Goal: Share content

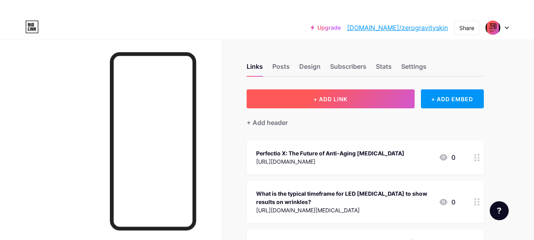
click at [352, 97] on button "+ ADD LINK" at bounding box center [331, 98] width 168 height 19
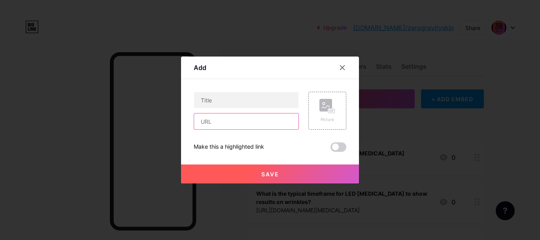
click at [251, 121] on input "text" at bounding box center [246, 122] width 104 height 16
paste input "[URL][DOMAIN_NAME]"
type input "[URL][DOMAIN_NAME]"
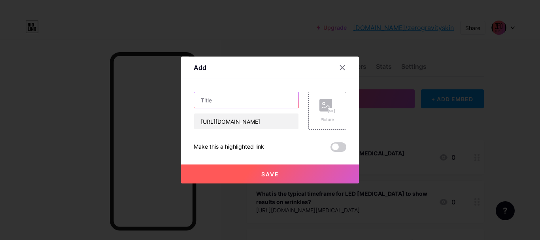
scroll to position [0, 0]
click at [244, 98] on input "text" at bounding box center [246, 100] width 104 height 16
paste input "Sapphire Blue [MEDICAL_DATA] – Innovation for Glowing Skin"
type input "Sapphire Blue [MEDICAL_DATA] – Innovation for Glowing Skin"
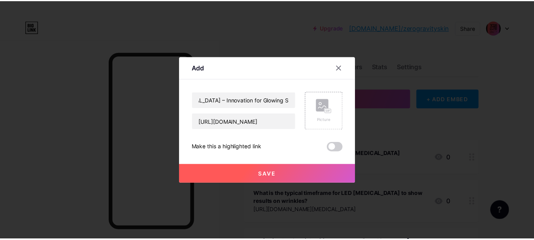
scroll to position [0, 0]
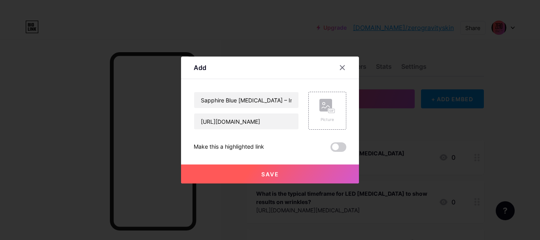
click at [274, 174] on span "Save" at bounding box center [270, 174] width 18 height 7
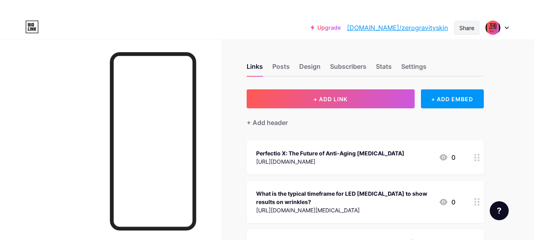
click at [473, 28] on div "Share" at bounding box center [467, 28] width 15 height 8
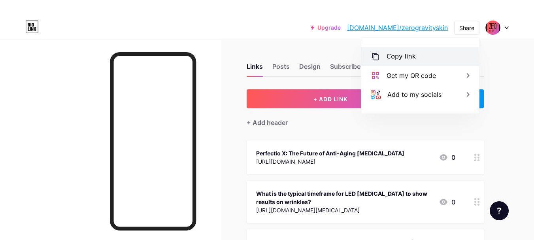
click at [443, 51] on div "Copy link" at bounding box center [421, 56] width 118 height 19
